Goal: Check status: Check status

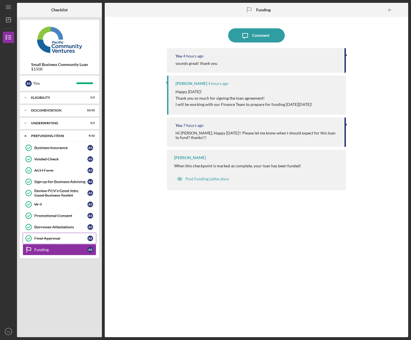
click at [48, 239] on div "Final Approval" at bounding box center [60, 238] width 53 height 5
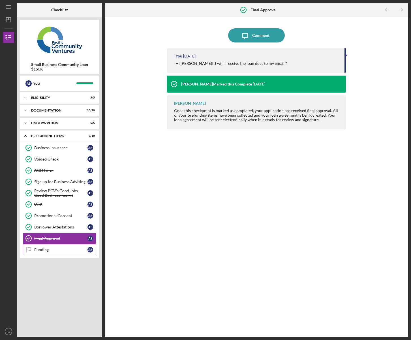
click at [49, 251] on div "Funding" at bounding box center [60, 250] width 53 height 5
